Goal: Go to known website: Access a specific website the user already knows

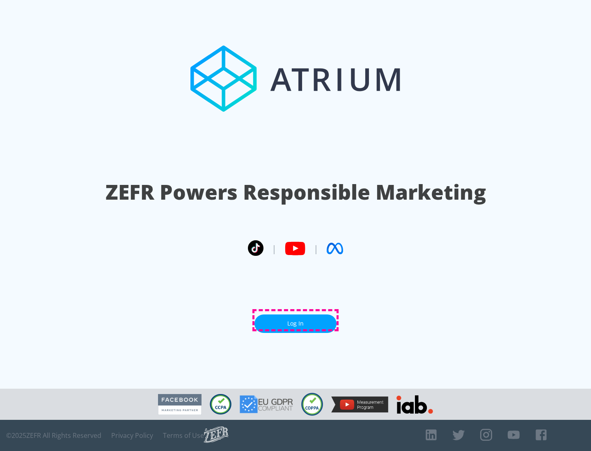
click at [295, 320] on link "Log In" at bounding box center [295, 324] width 82 height 18
